Goal: Task Accomplishment & Management: Manage account settings

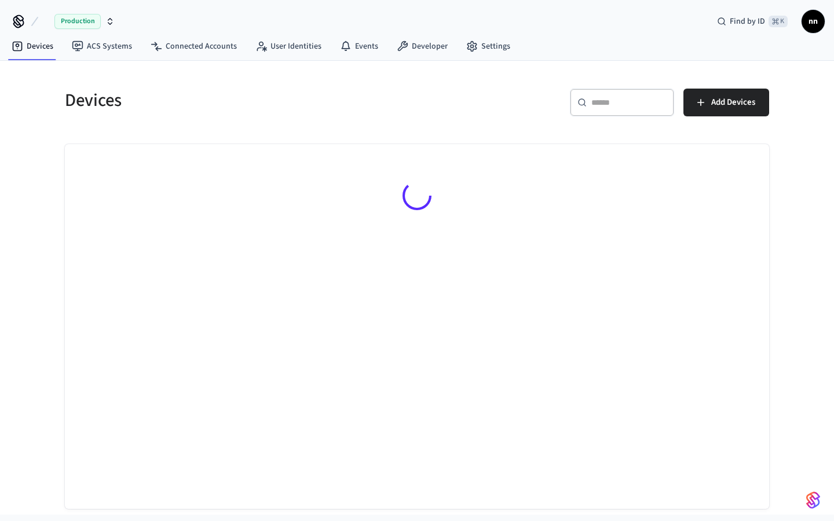
click at [603, 107] on input "text" at bounding box center [629, 103] width 75 height 12
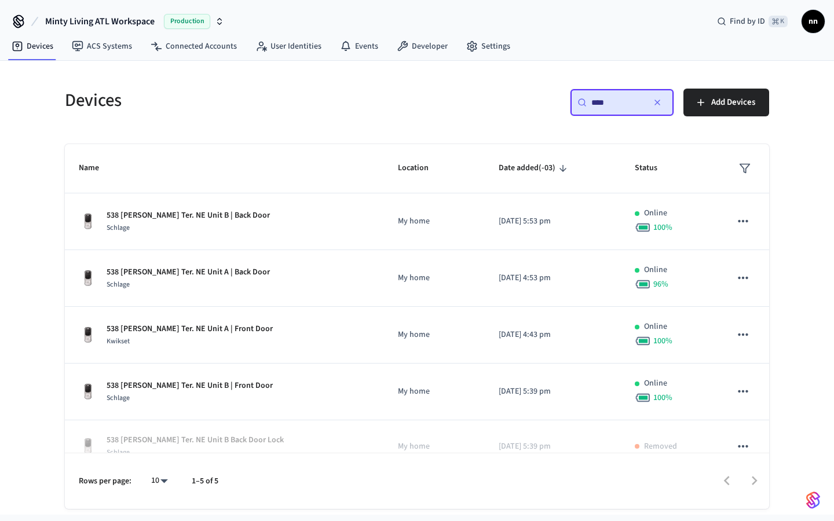
type input "***"
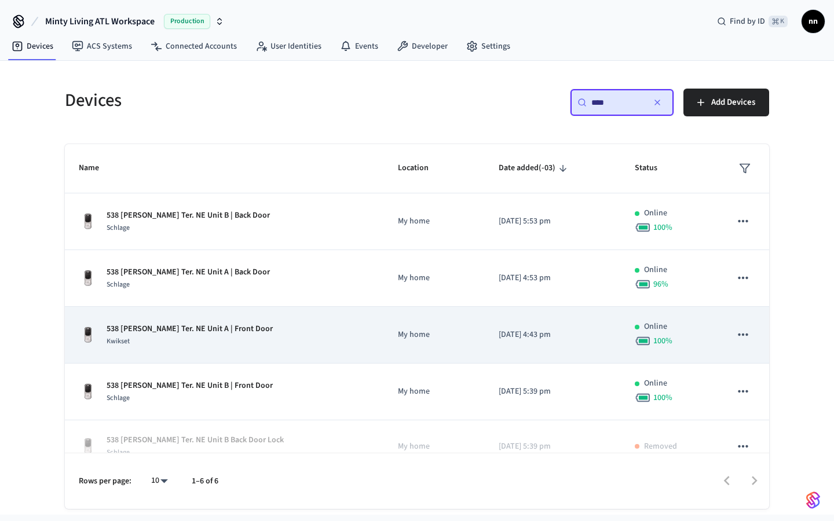
click at [218, 344] on div "Kwikset" at bounding box center [190, 341] width 166 height 12
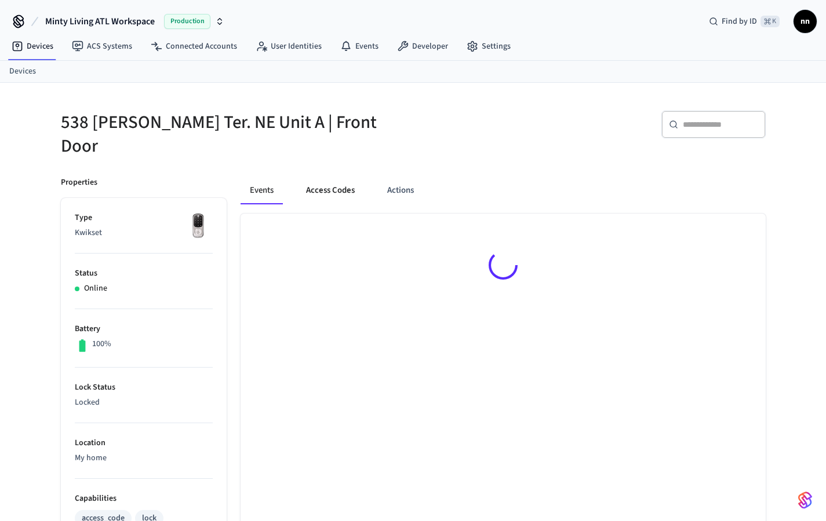
click at [320, 177] on button "Access Codes" at bounding box center [330, 191] width 67 height 28
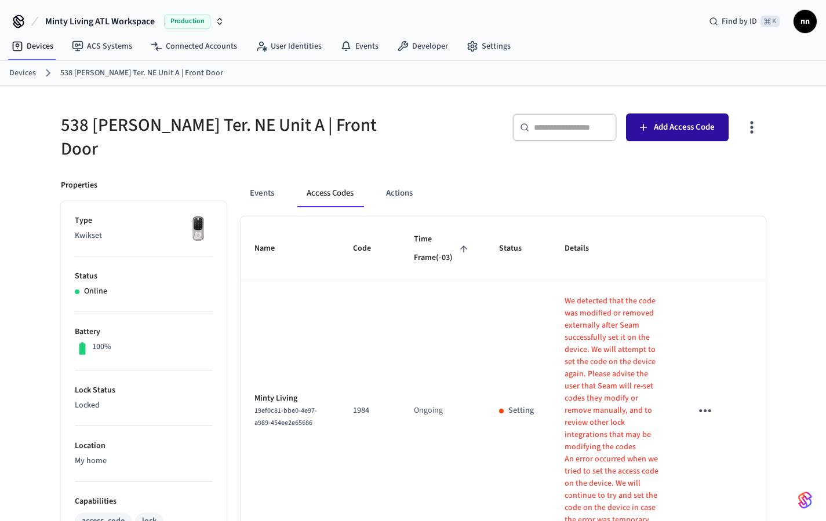
click at [666, 131] on span "Add Access Code" at bounding box center [683, 127] width 61 height 15
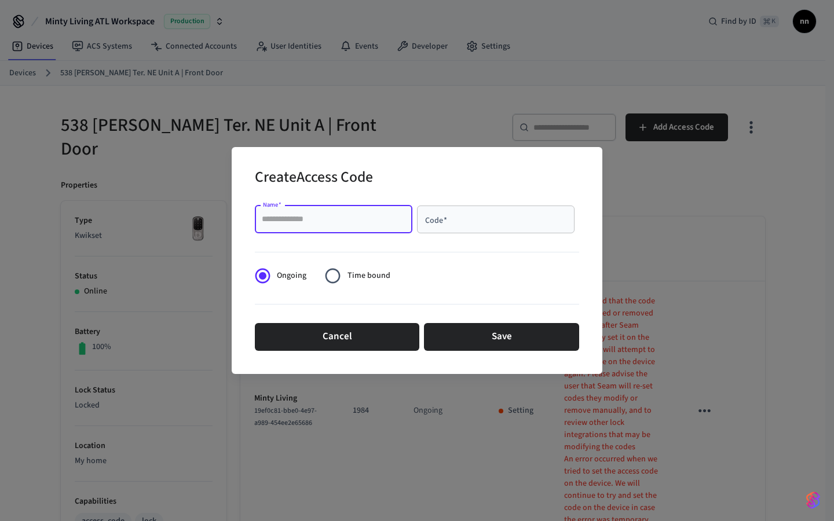
click at [370, 214] on input "Name   *" at bounding box center [334, 220] width 144 height 12
type input "********"
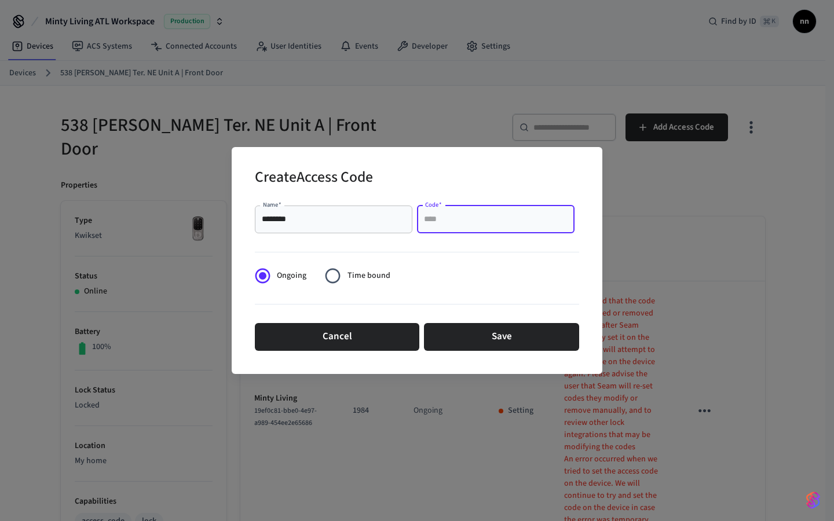
click at [541, 220] on input "Code   *" at bounding box center [496, 220] width 144 height 12
type input "****"
click at [555, 334] on button "Save" at bounding box center [501, 337] width 155 height 28
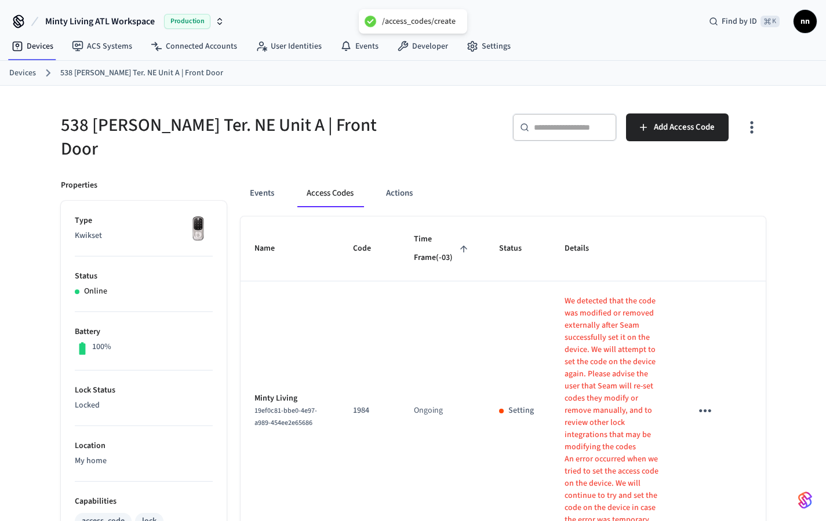
click at [28, 79] on ol "Devices [STREET_ADDRESS][PERSON_NAME] NE Unit A | Front Door" at bounding box center [417, 72] width 816 height 15
click at [24, 74] on link "Devices" at bounding box center [22, 73] width 27 height 12
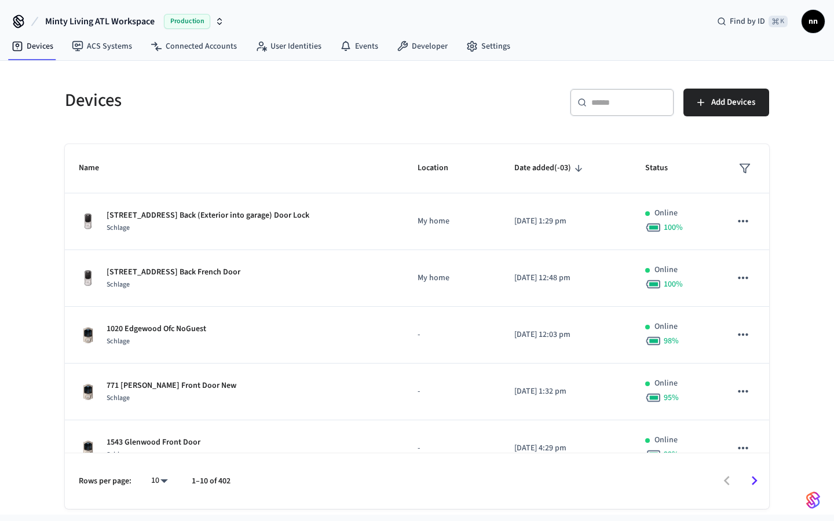
drag, startPoint x: 614, startPoint y: 118, endPoint x: 612, endPoint y: 101, distance: 17.5
click at [614, 118] on div "​ ​" at bounding box center [622, 105] width 104 height 32
click at [612, 101] on input "text" at bounding box center [629, 103] width 75 height 12
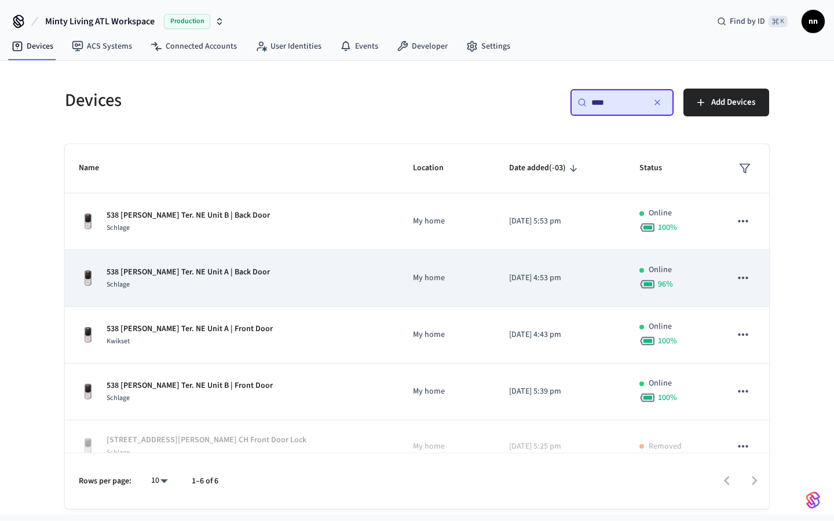
type input "***"
click at [269, 287] on div "538 [PERSON_NAME] Ter. NE Unit A | Back Door Schlage" at bounding box center [232, 278] width 306 height 24
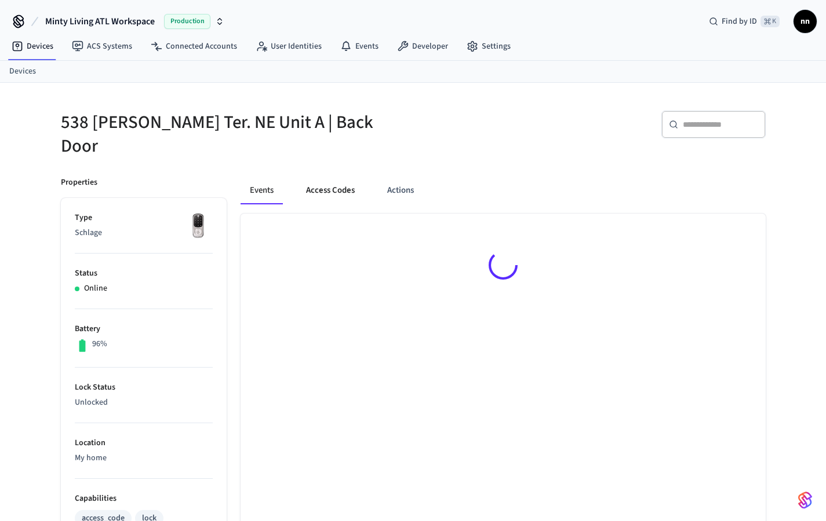
click at [344, 178] on button "Access Codes" at bounding box center [330, 191] width 67 height 28
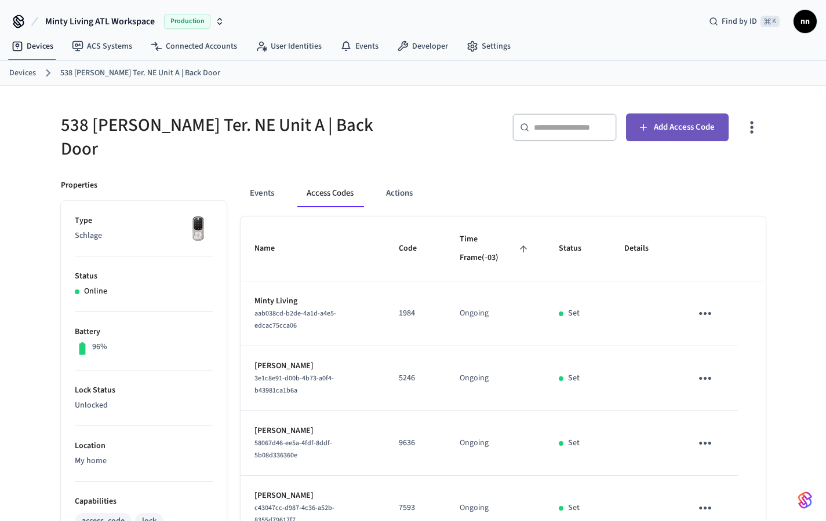
click at [676, 132] on span "Add Access Code" at bounding box center [683, 127] width 61 height 15
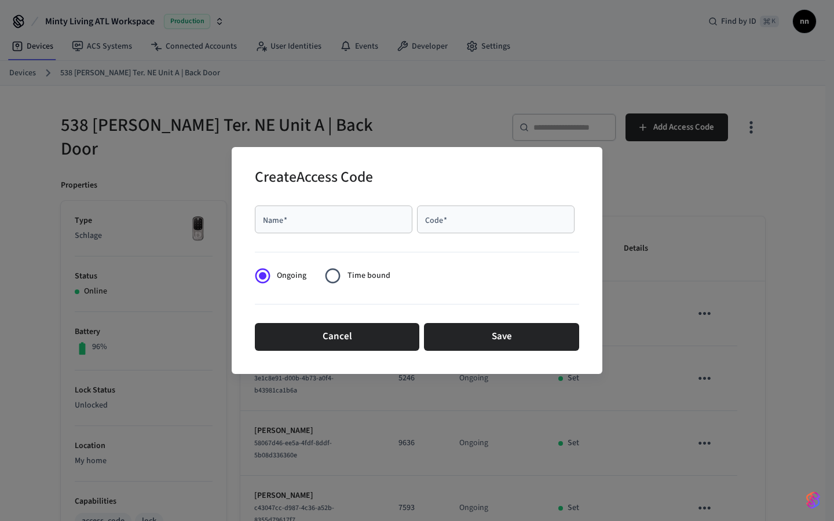
click at [367, 232] on div "Name   *" at bounding box center [334, 220] width 158 height 28
type input "********"
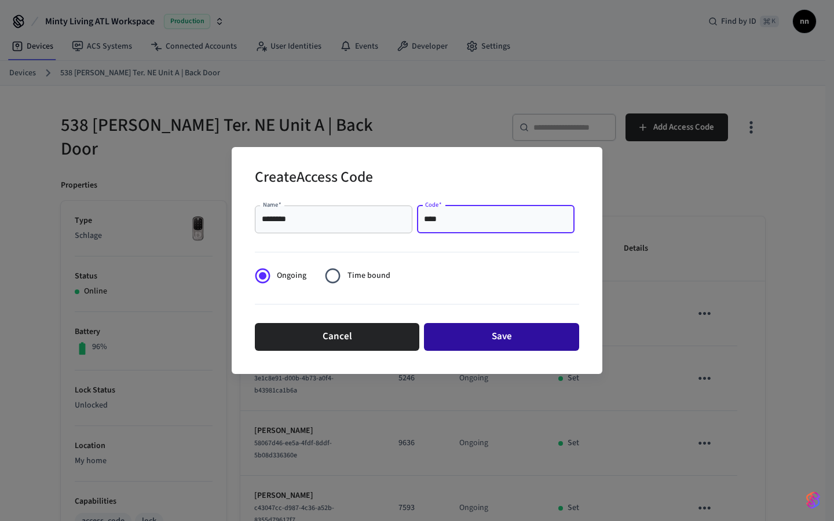
type input "****"
click at [513, 329] on button "Save" at bounding box center [501, 337] width 155 height 28
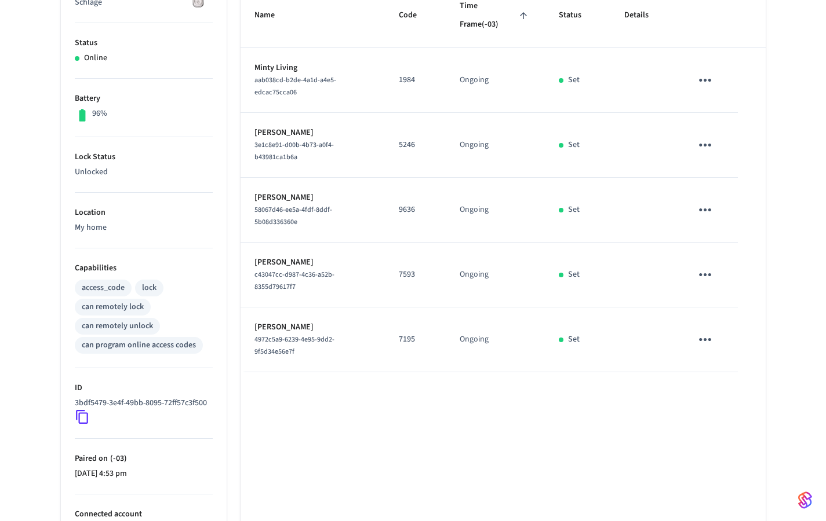
scroll to position [88, 0]
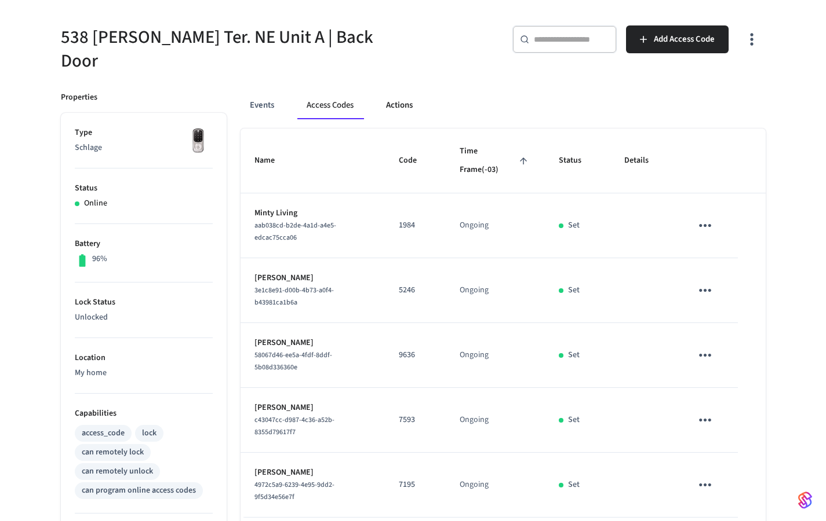
click at [407, 103] on button "Actions" at bounding box center [399, 106] width 45 height 28
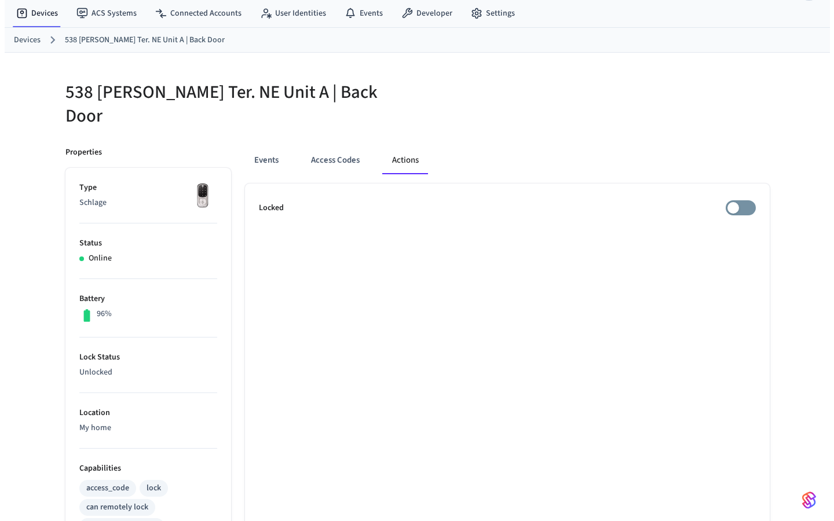
scroll to position [0, 0]
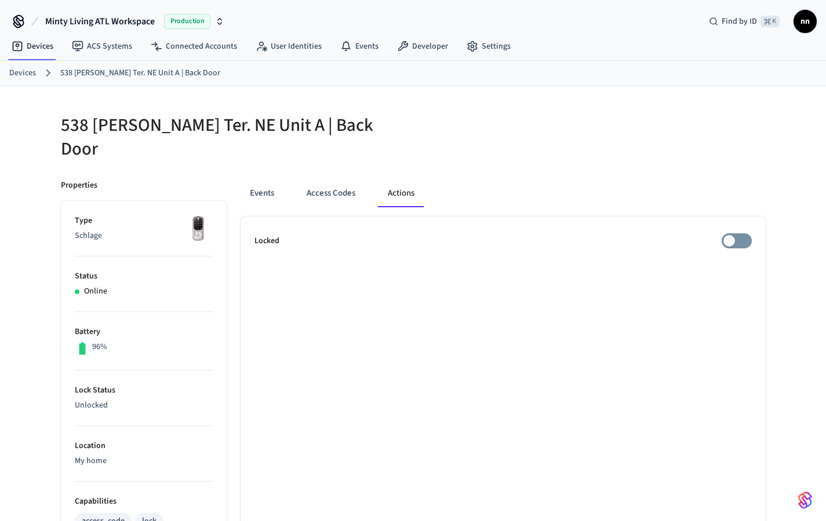
click at [27, 79] on ol "Devices [STREET_ADDRESS][PERSON_NAME] NE Unit A | Back Door" at bounding box center [417, 72] width 816 height 15
click at [25, 76] on link "Devices" at bounding box center [22, 73] width 27 height 12
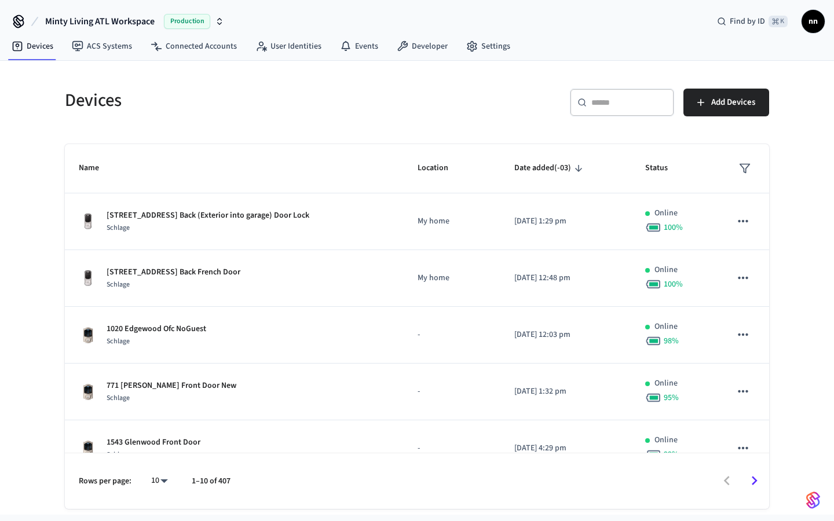
click at [640, 111] on div "​ ​" at bounding box center [622, 103] width 104 height 28
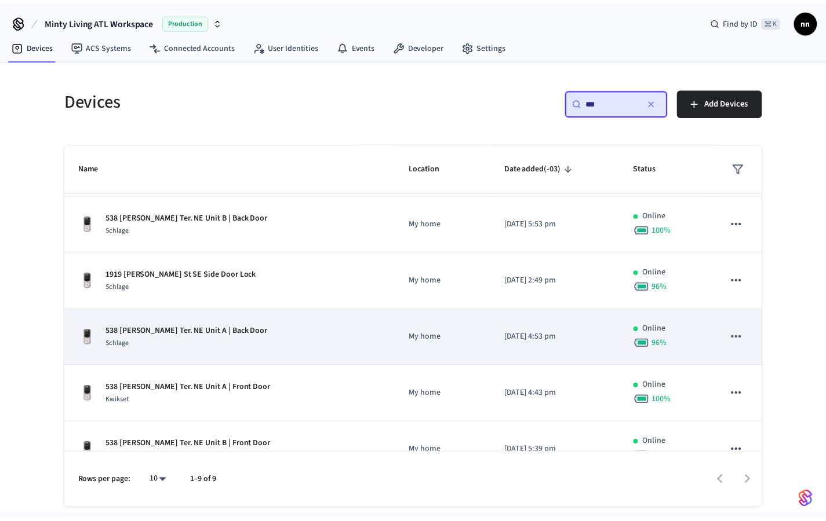
scroll to position [64, 0]
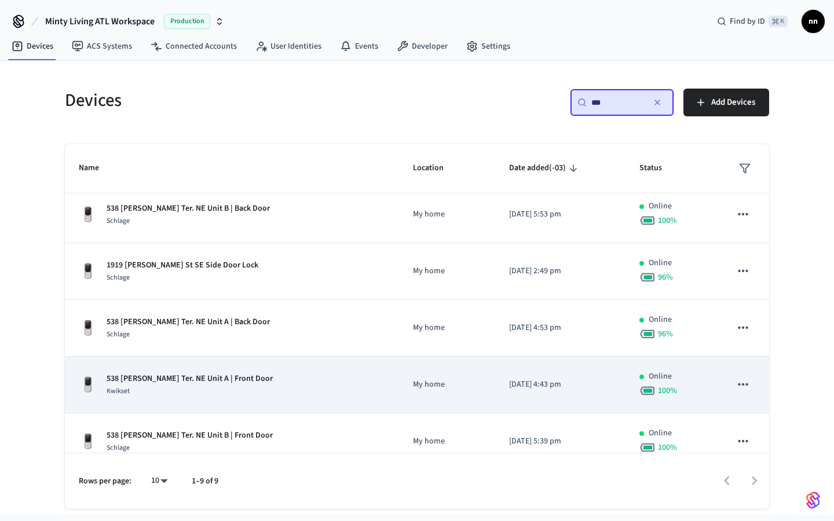
type input "***"
click at [227, 381] on p "538 [PERSON_NAME] Ter. NE Unit A | Front Door" at bounding box center [190, 379] width 166 height 12
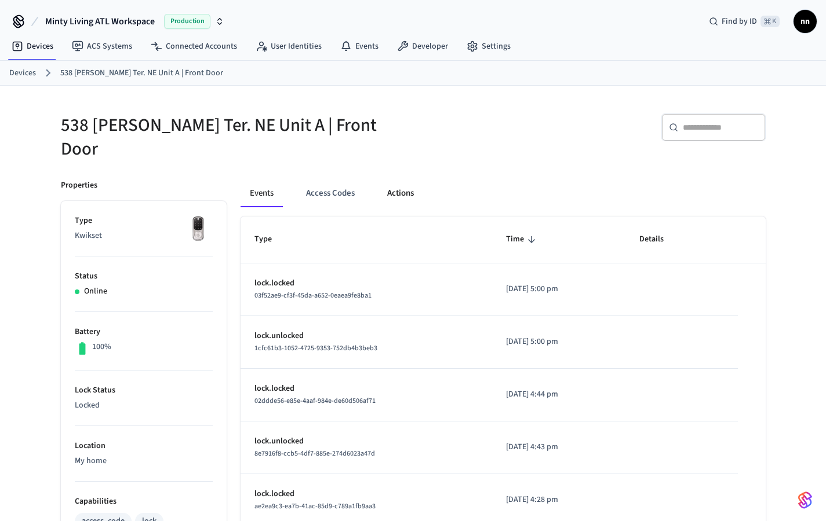
click at [403, 190] on button "Actions" at bounding box center [400, 194] width 45 height 28
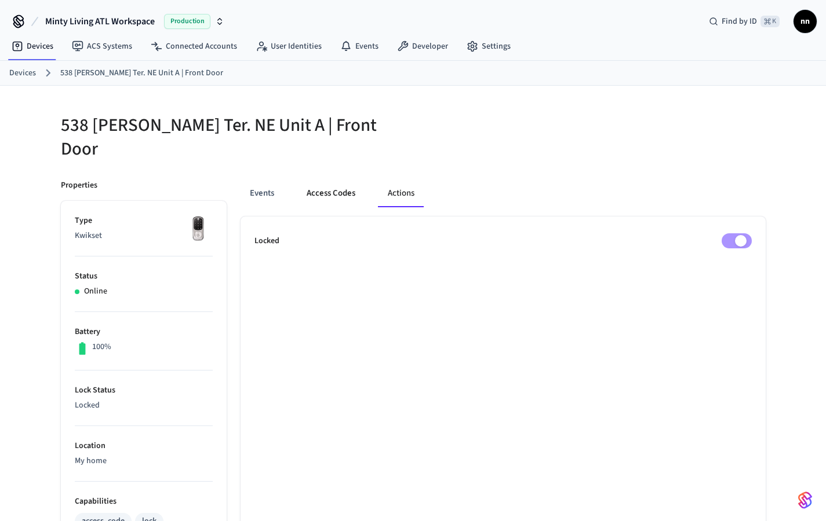
click at [334, 185] on button "Access Codes" at bounding box center [330, 194] width 67 height 28
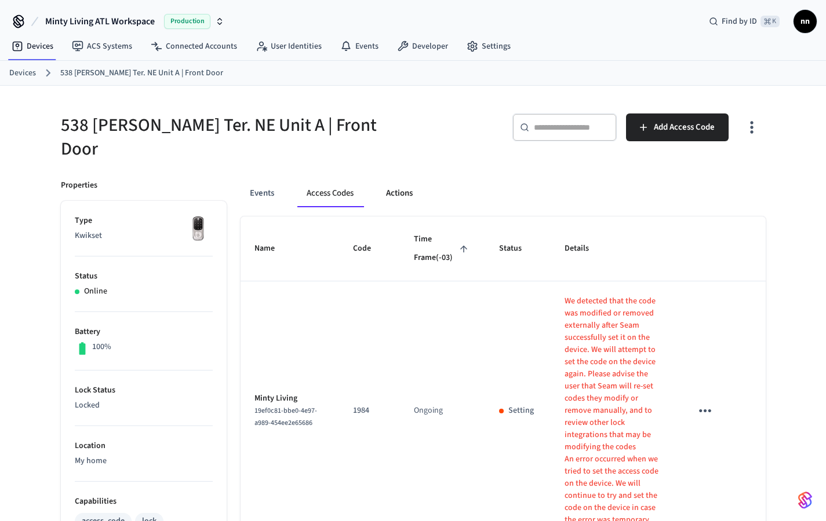
click at [415, 188] on button "Actions" at bounding box center [399, 194] width 45 height 28
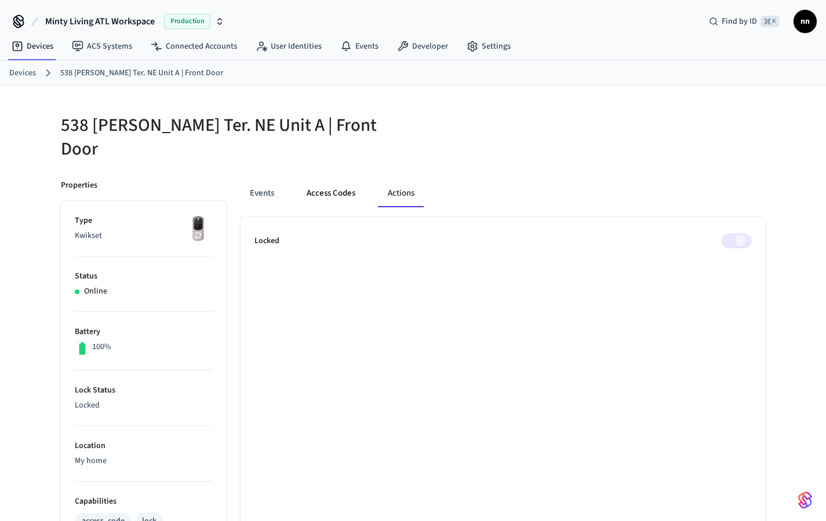
click at [347, 184] on button "Access Codes" at bounding box center [330, 194] width 67 height 28
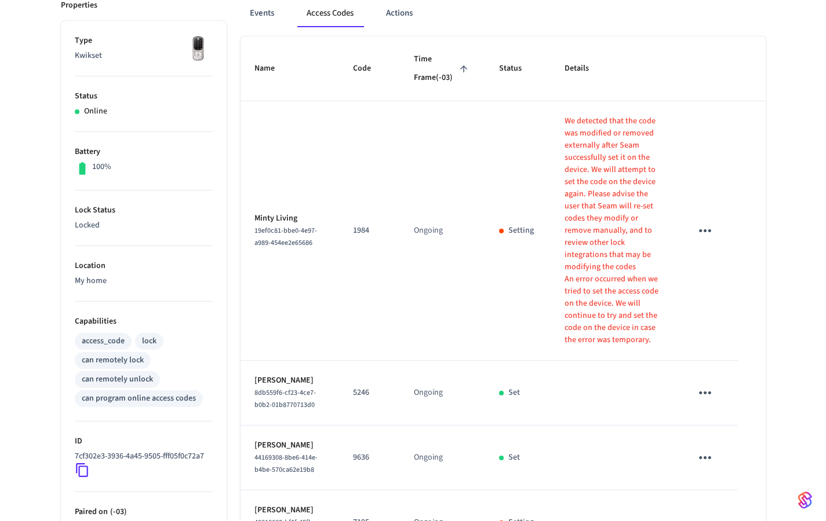
scroll to position [105, 0]
